Goal: Task Accomplishment & Management: Use online tool/utility

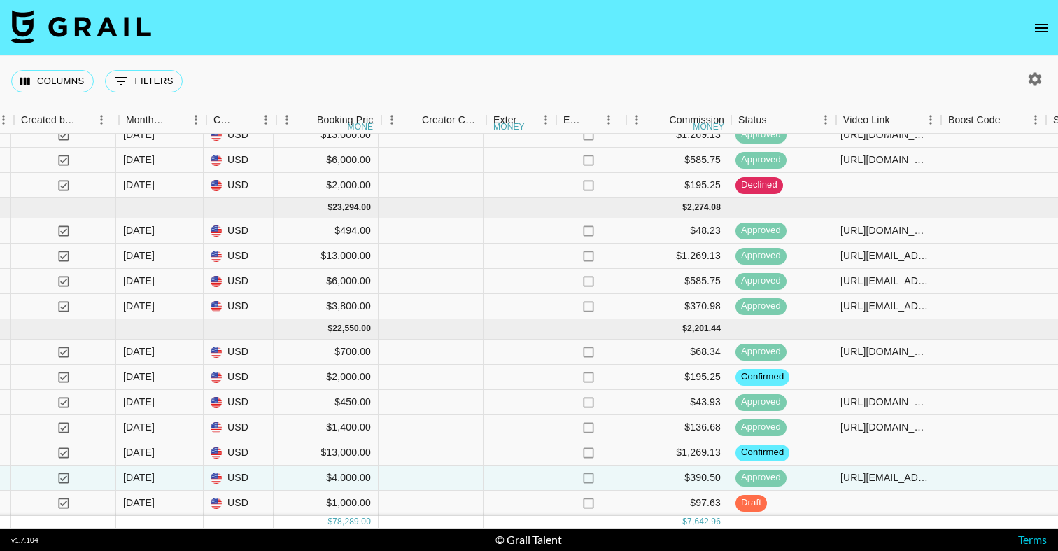
scroll to position [203, 1025]
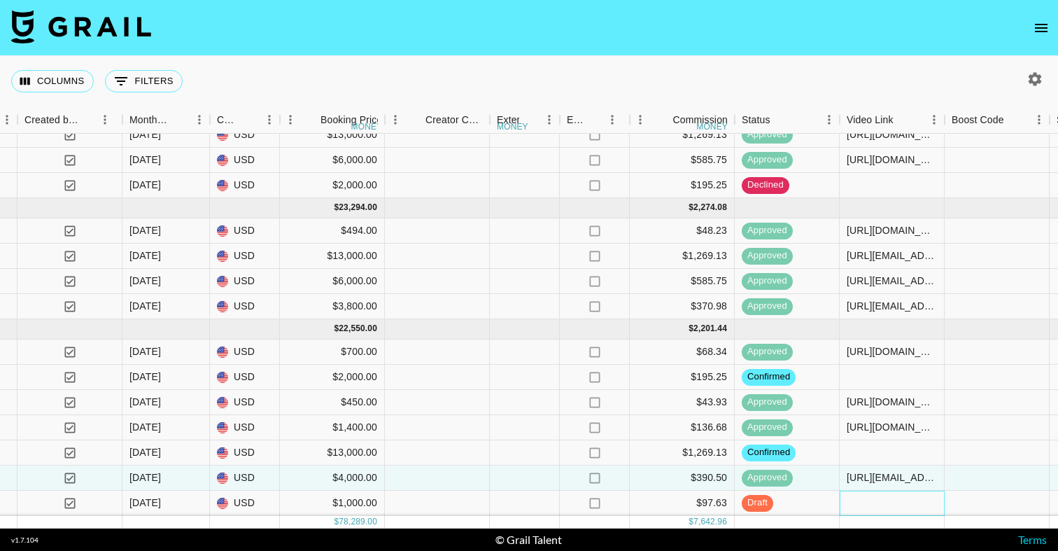
click at [872, 498] on div at bounding box center [892, 502] width 105 height 25
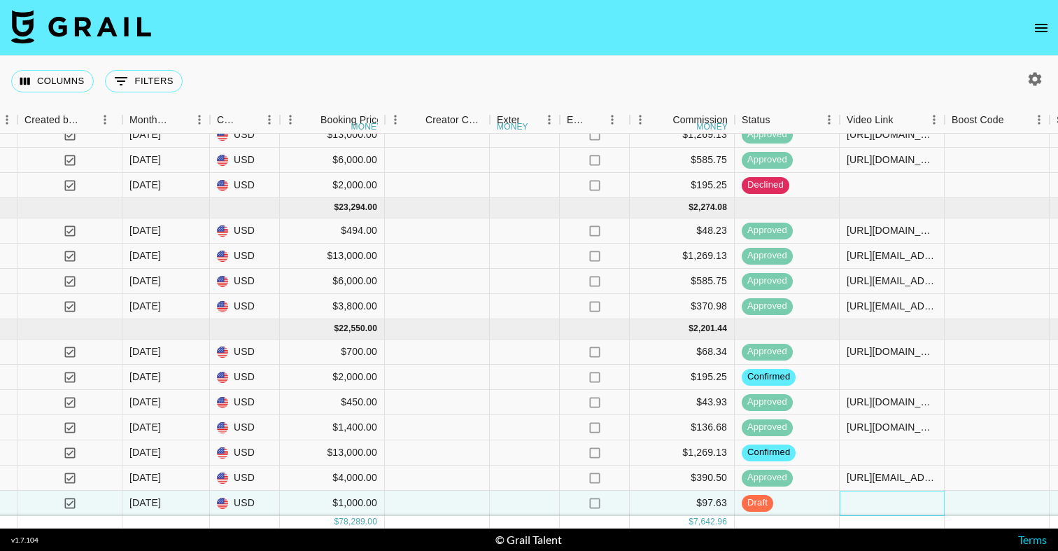
click at [872, 498] on div at bounding box center [892, 502] width 105 height 25
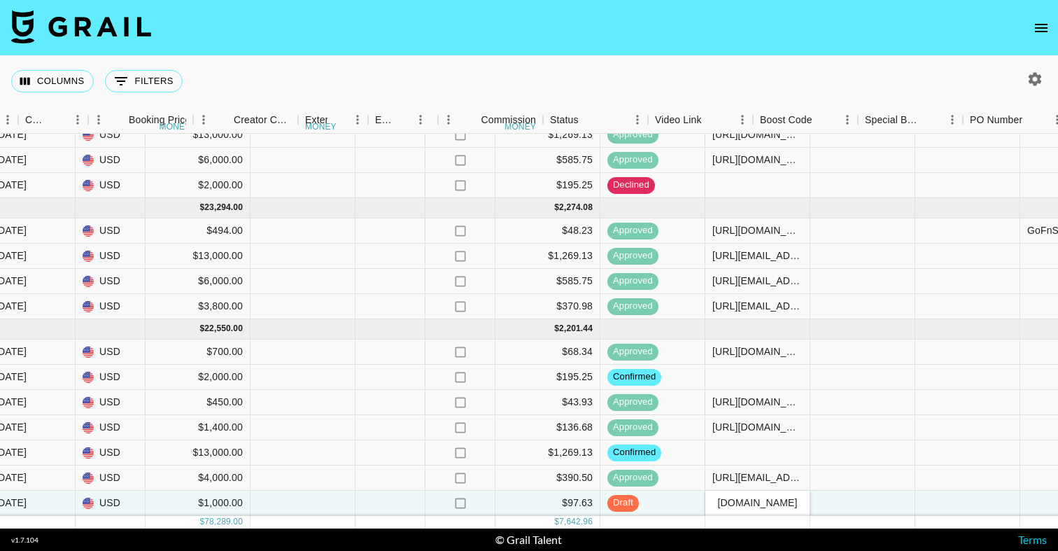
scroll to position [203, 1356]
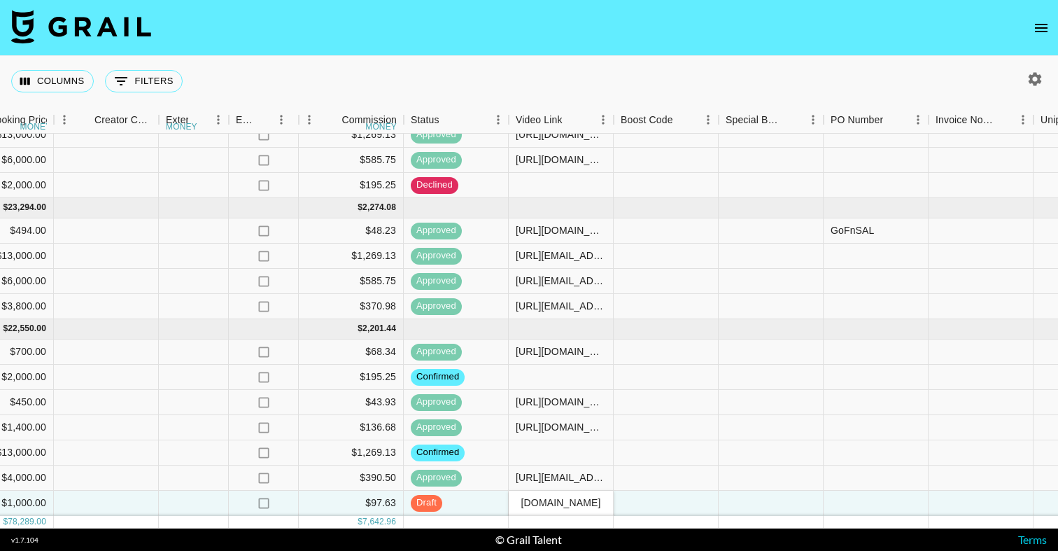
type input "[URL][DOMAIN_NAME]"
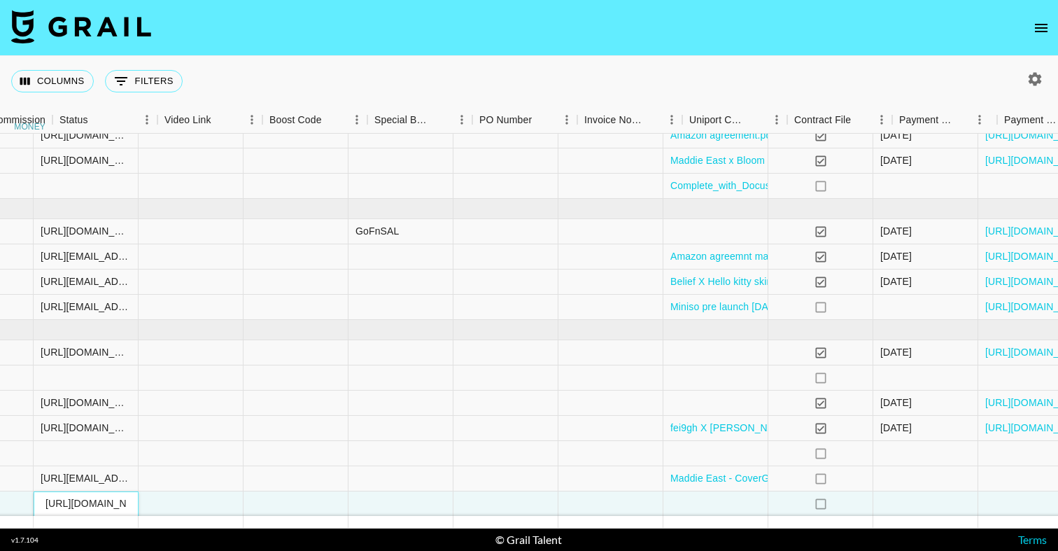
scroll to position [202, 1846]
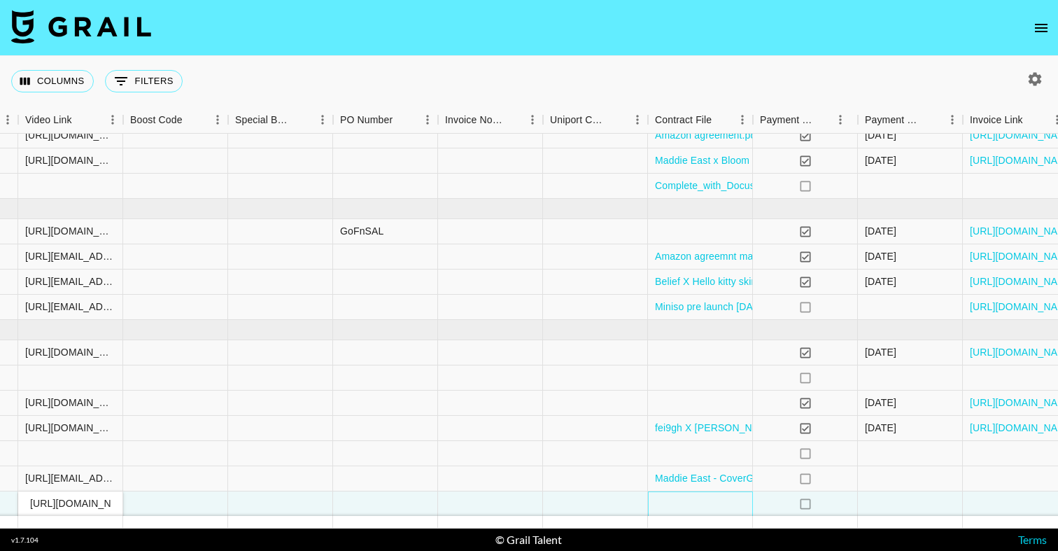
click at [683, 506] on div at bounding box center [700, 503] width 105 height 25
click at [683, 507] on div at bounding box center [700, 503] width 105 height 25
click at [680, 500] on div at bounding box center [700, 503] width 105 height 25
click at [681, 501] on div at bounding box center [700, 503] width 105 height 25
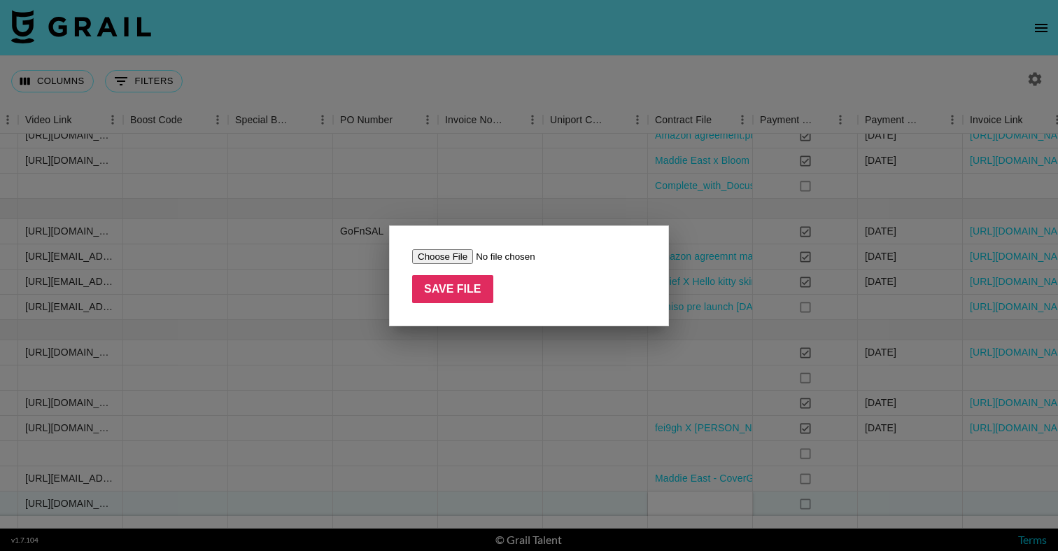
click at [454, 255] on input "file" at bounding box center [500, 256] width 177 height 15
type input "C:\fakepath\CC__@sarahhguerra_ (2).pdf"
click at [460, 286] on input "Save File" at bounding box center [452, 289] width 81 height 28
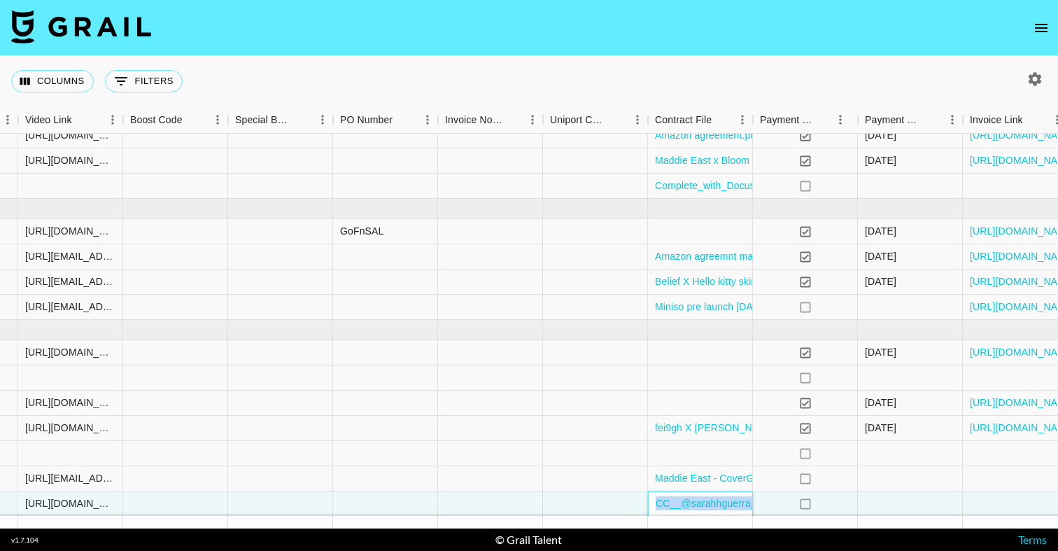
scroll to position [202, 1912]
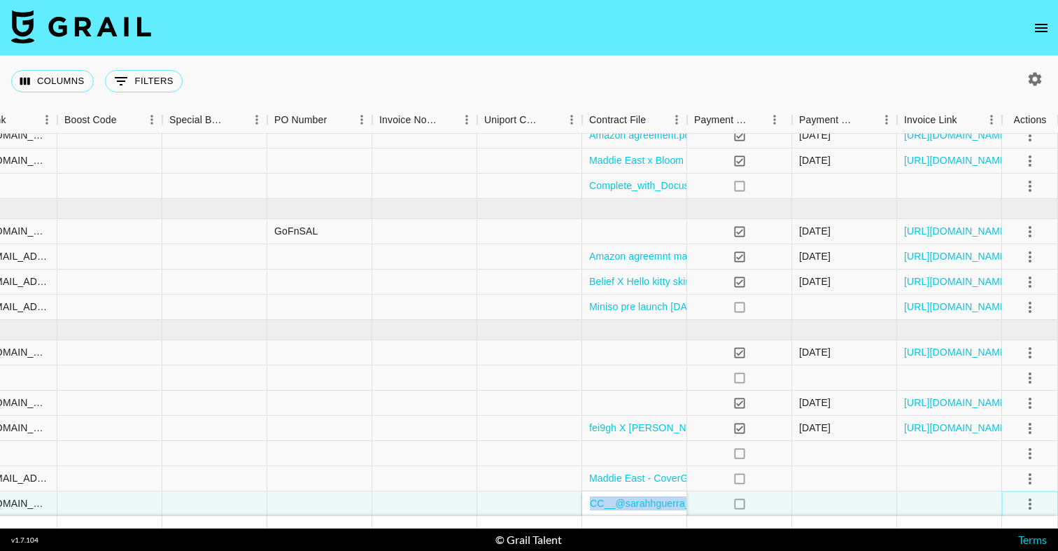
click at [1033, 505] on icon "select merge strategy" at bounding box center [1029, 503] width 17 height 17
click at [1025, 472] on li "Approve" at bounding box center [1012, 473] width 91 height 25
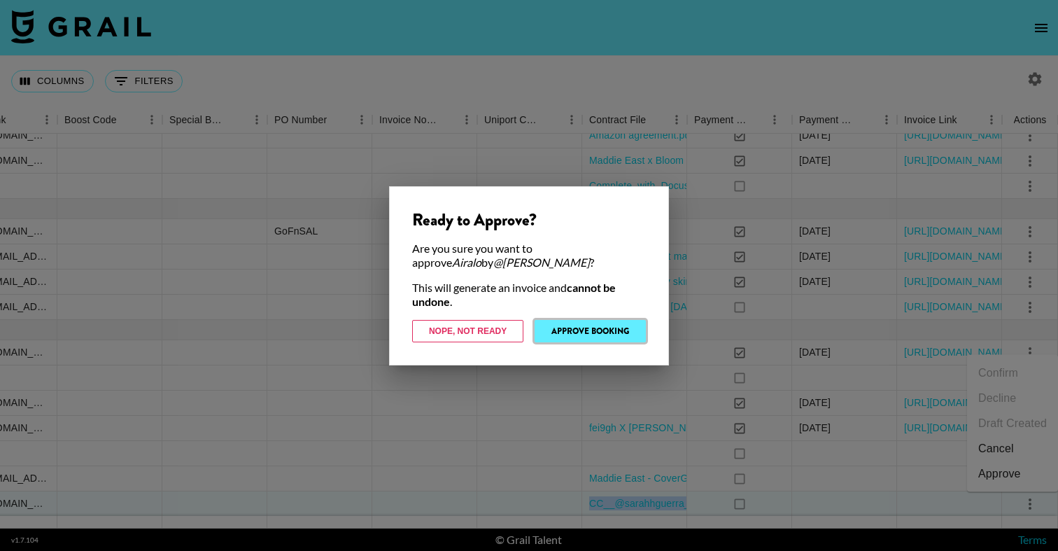
click at [617, 332] on button "Approve Booking" at bounding box center [590, 331] width 111 height 22
